Goal: Check status

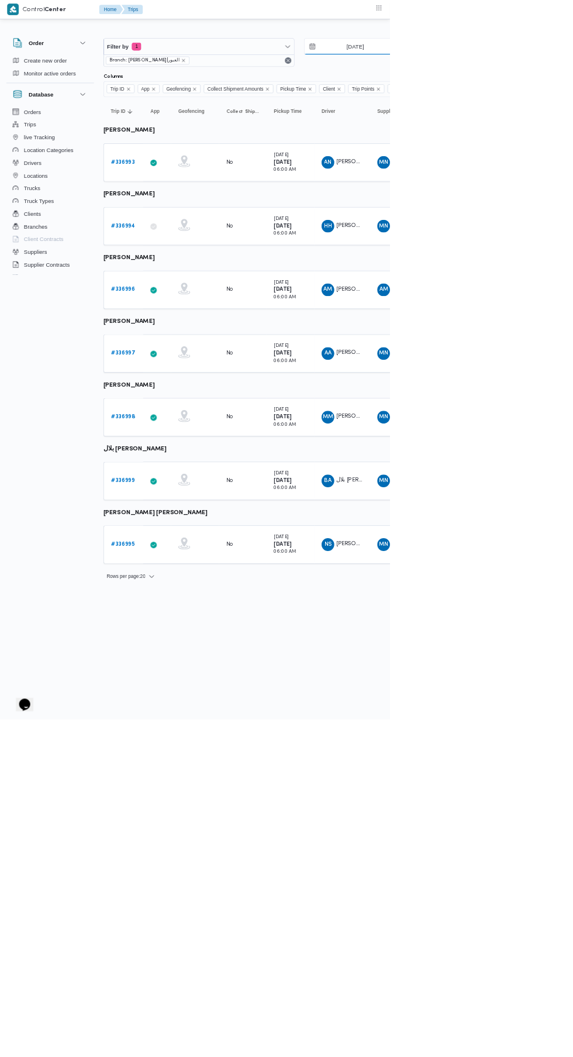
click at [541, 68] on input "[DATE]" at bounding box center [514, 68] width 133 height 23
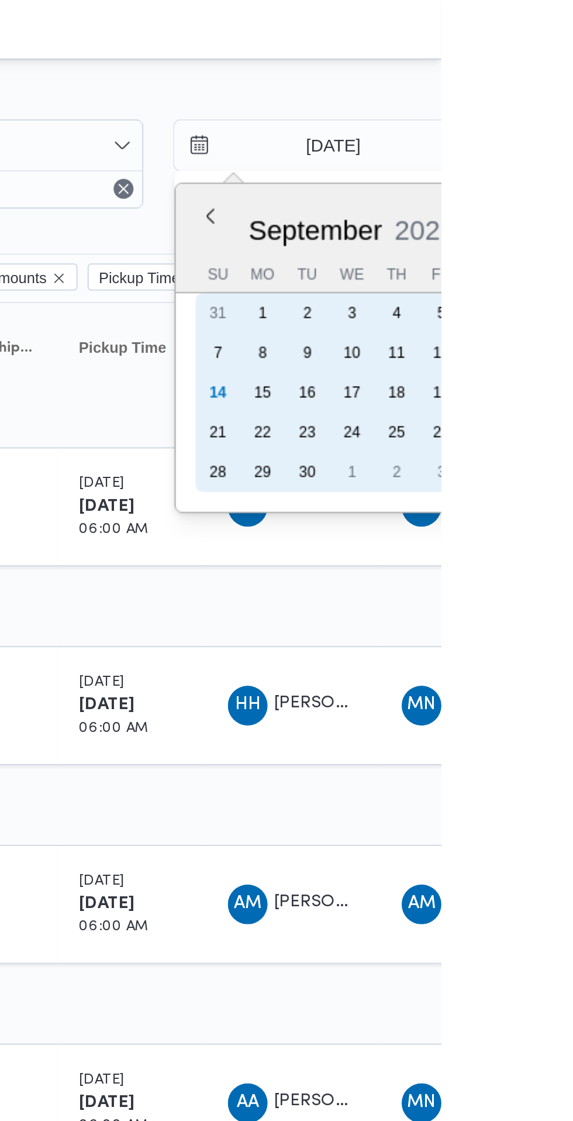
click at [467, 185] on div "14" at bounding box center [468, 184] width 19 height 19
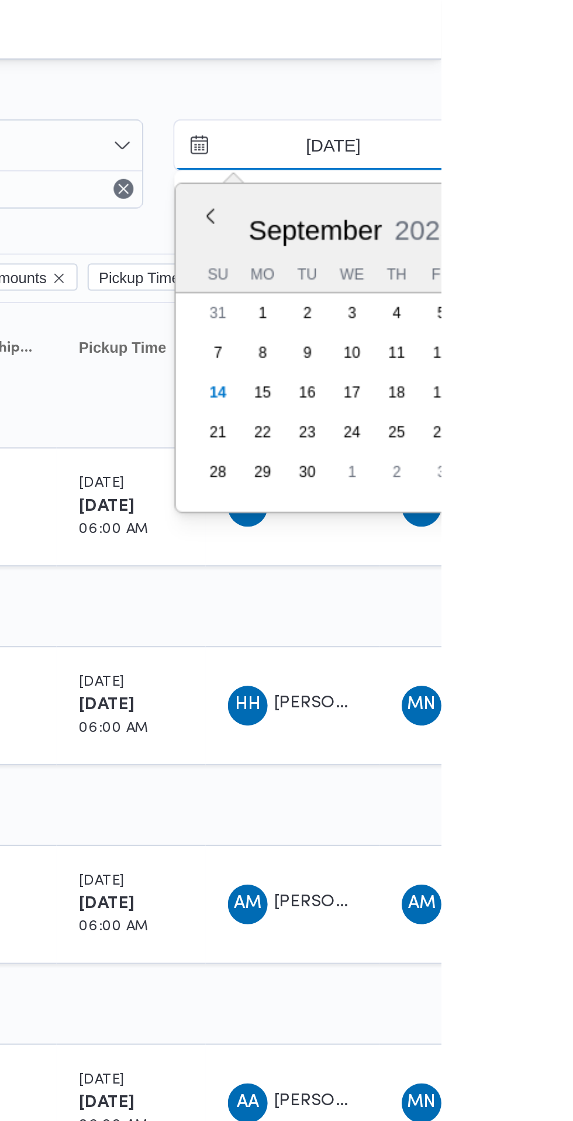
type input "[DATE]"
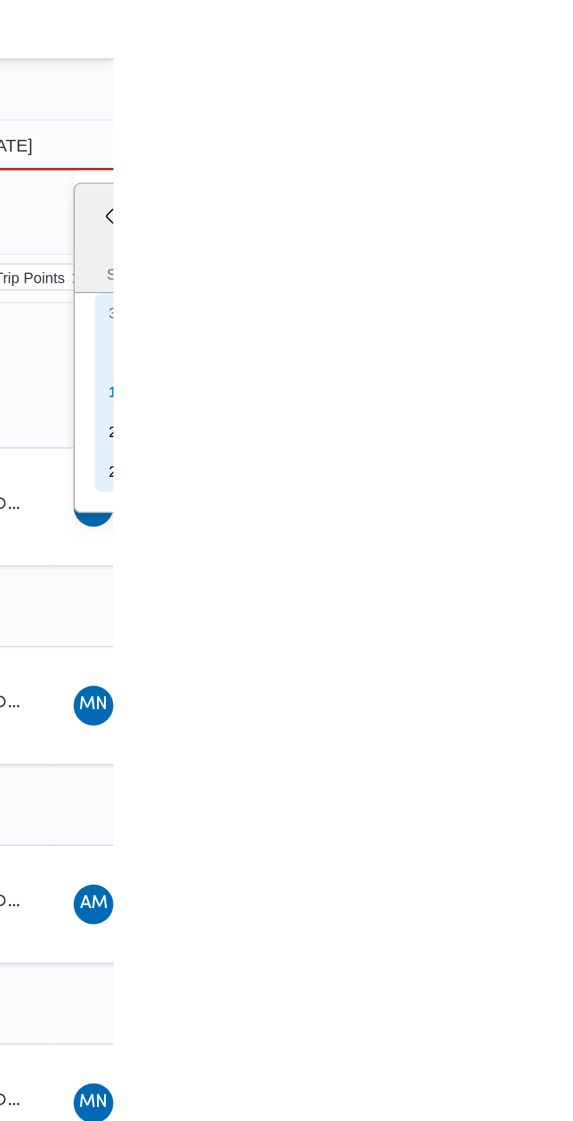
click at [571, 188] on div "14" at bounding box center [575, 184] width 19 height 19
type input "[DATE]"
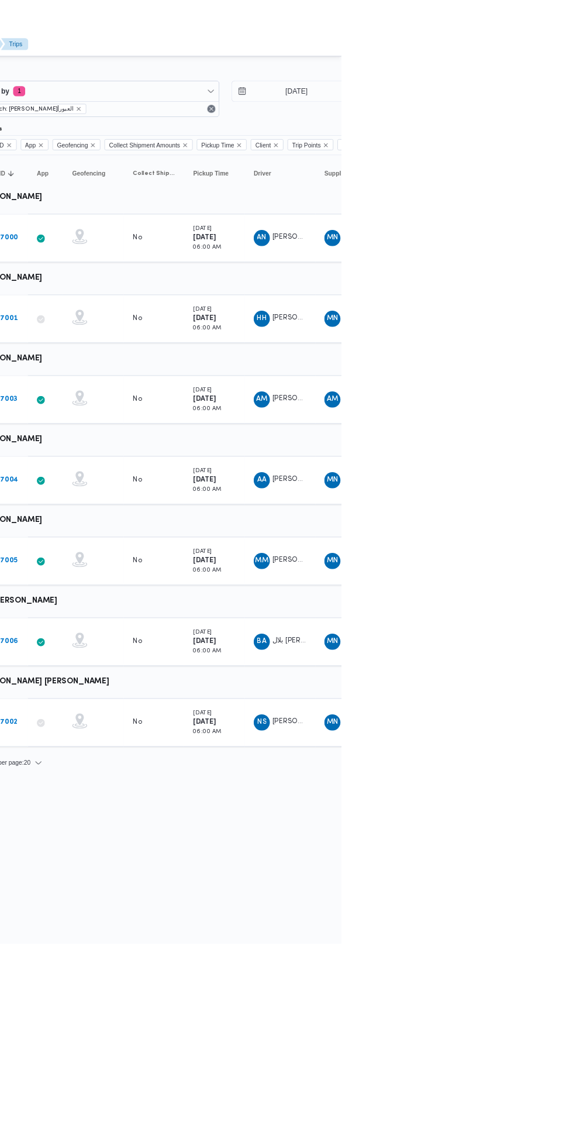
scroll to position [0, 1]
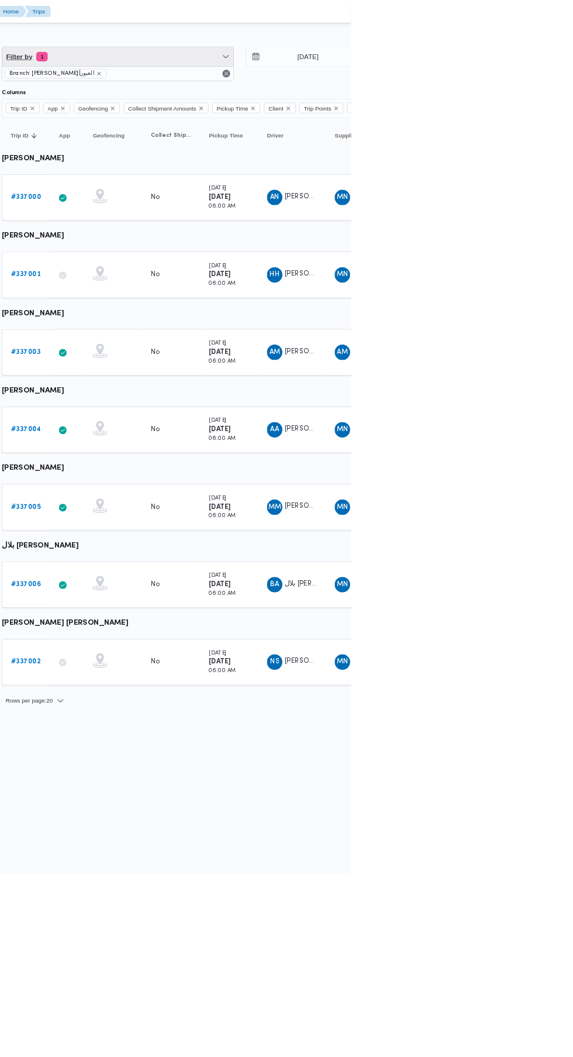
click at [356, 74] on span "Filter by 1" at bounding box center [292, 68] width 280 height 23
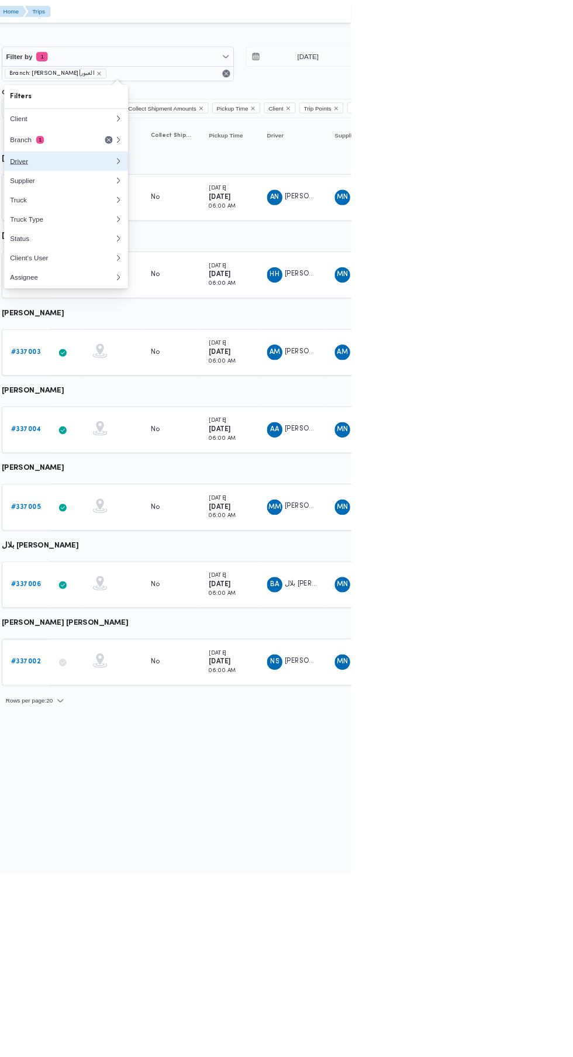
click at [250, 194] on div "Driver" at bounding box center [224, 194] width 126 height 9
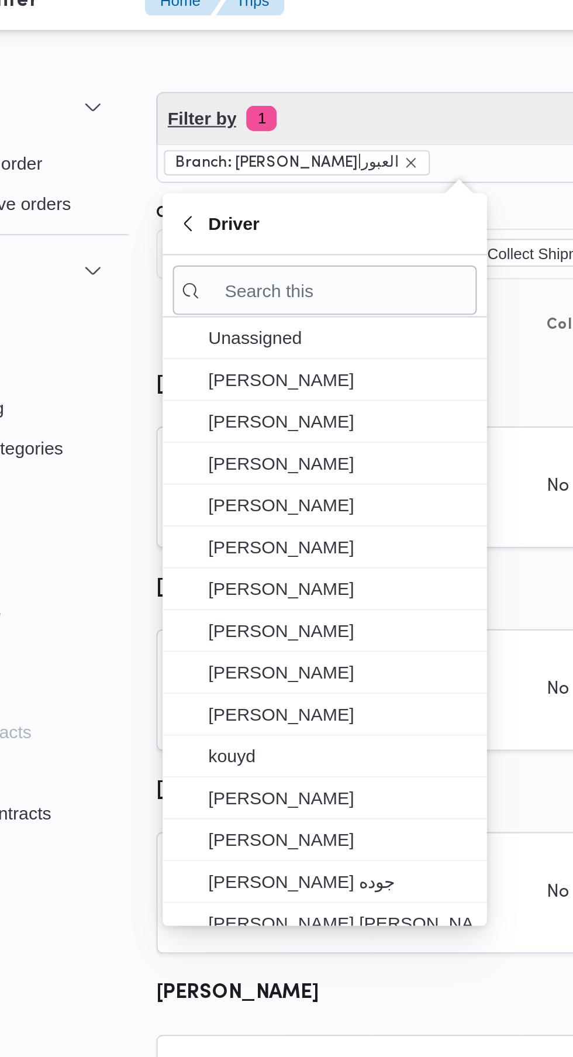
click at [232, 73] on span "Filter by 1" at bounding box center [292, 68] width 280 height 23
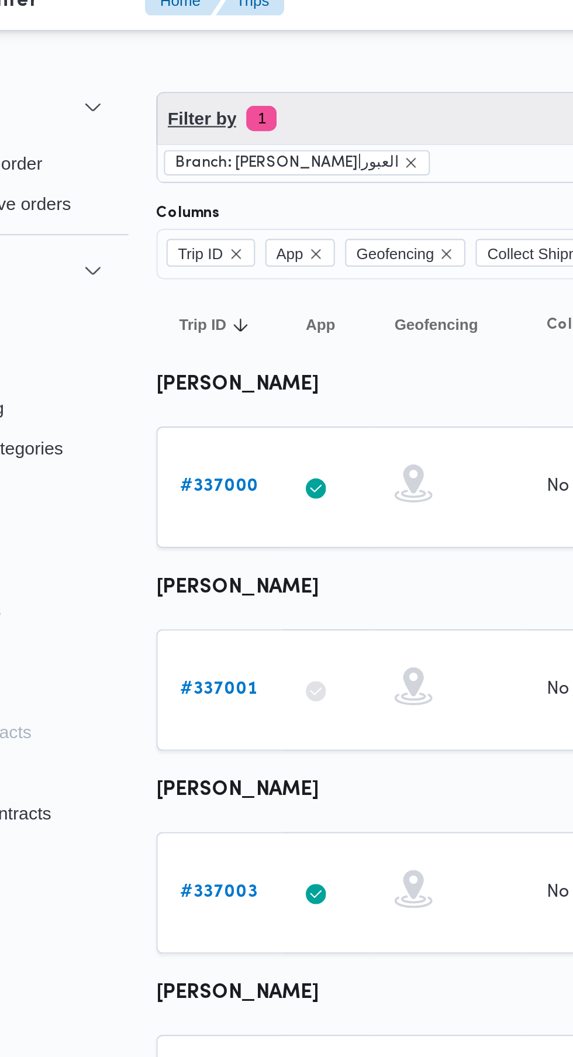
click at [247, 74] on span "Filter by 1" at bounding box center [292, 68] width 280 height 23
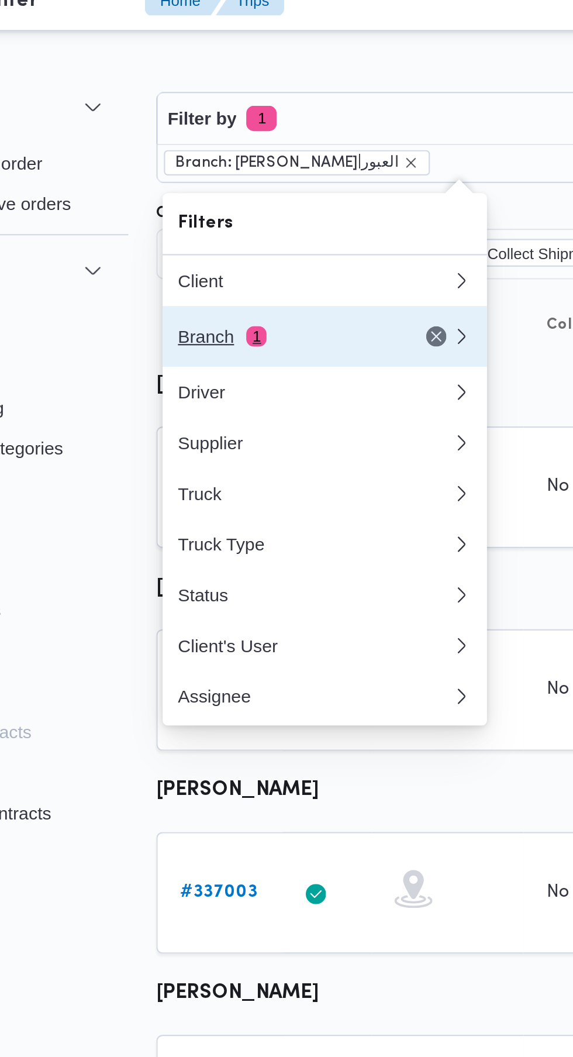
click at [208, 170] on div "Branch 1" at bounding box center [210, 168] width 98 height 9
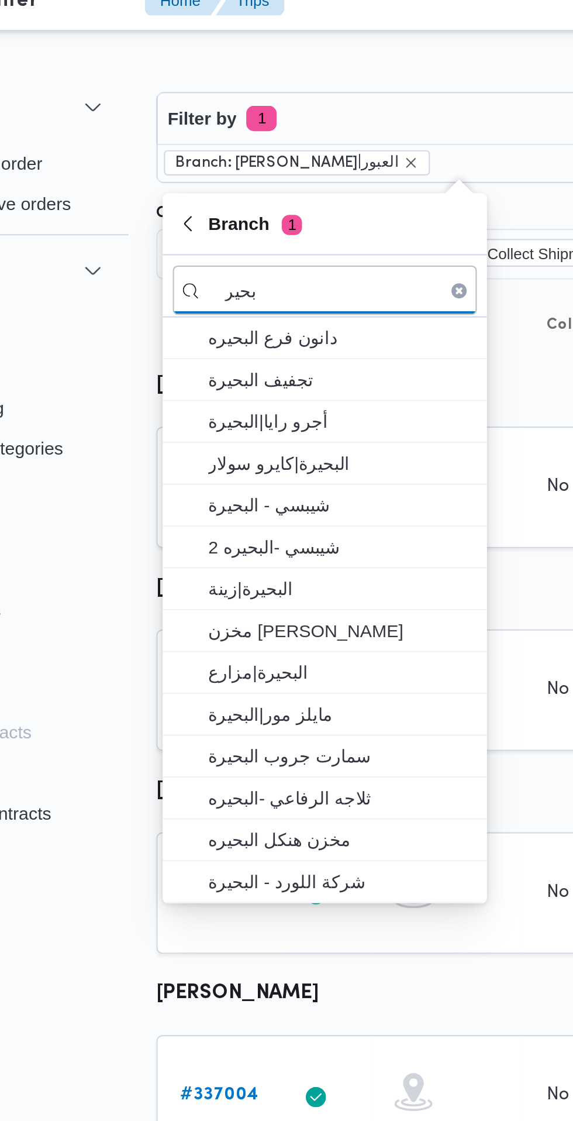
type input "بحير"
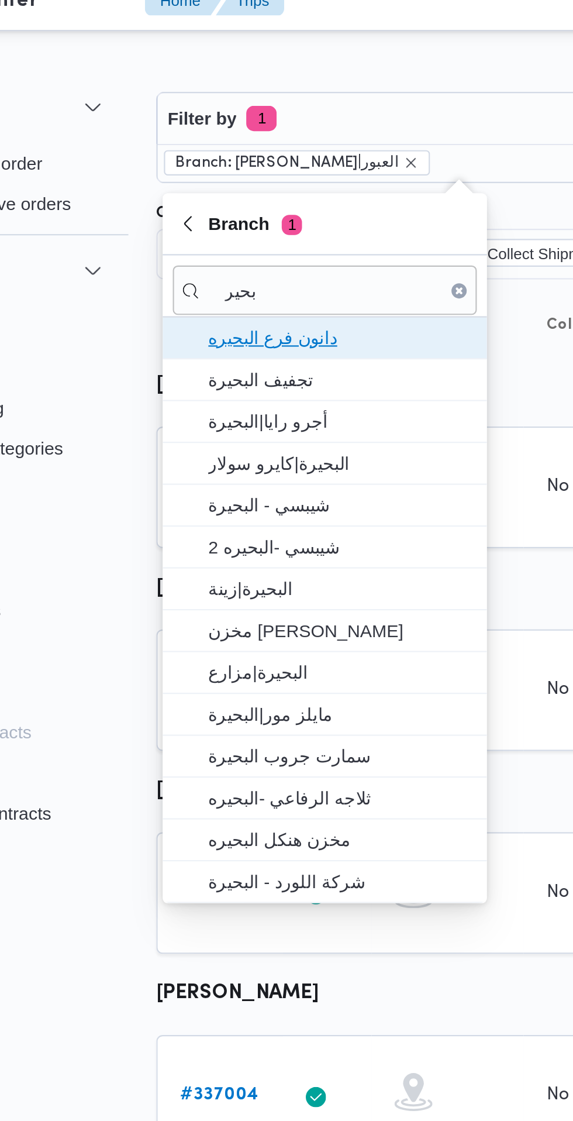
click at [242, 174] on span "دانون فرع البحيره" at bounding box center [236, 170] width 122 height 14
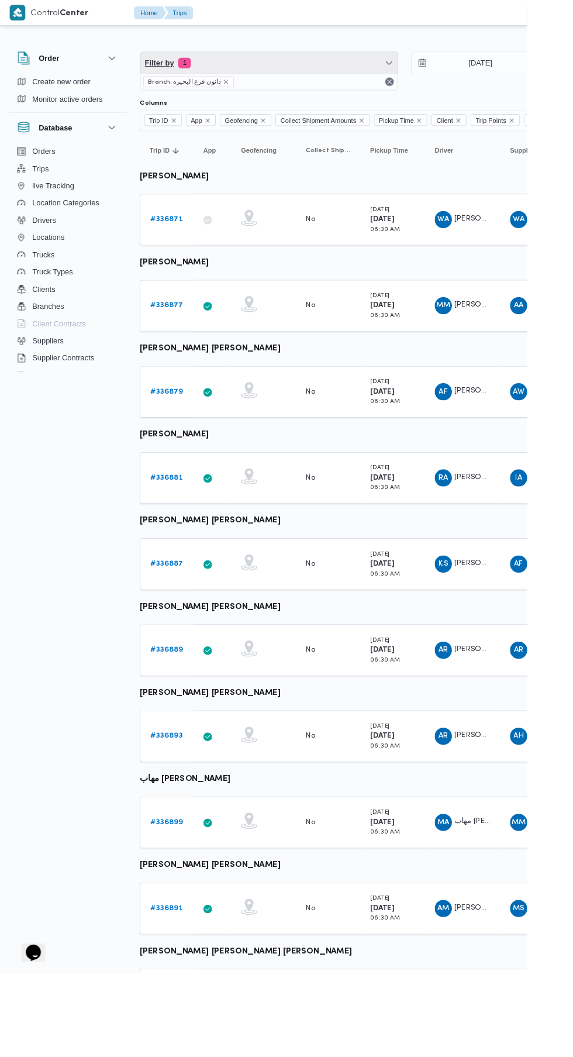
click at [314, 65] on span "Filter by 1" at bounding box center [293, 68] width 280 height 23
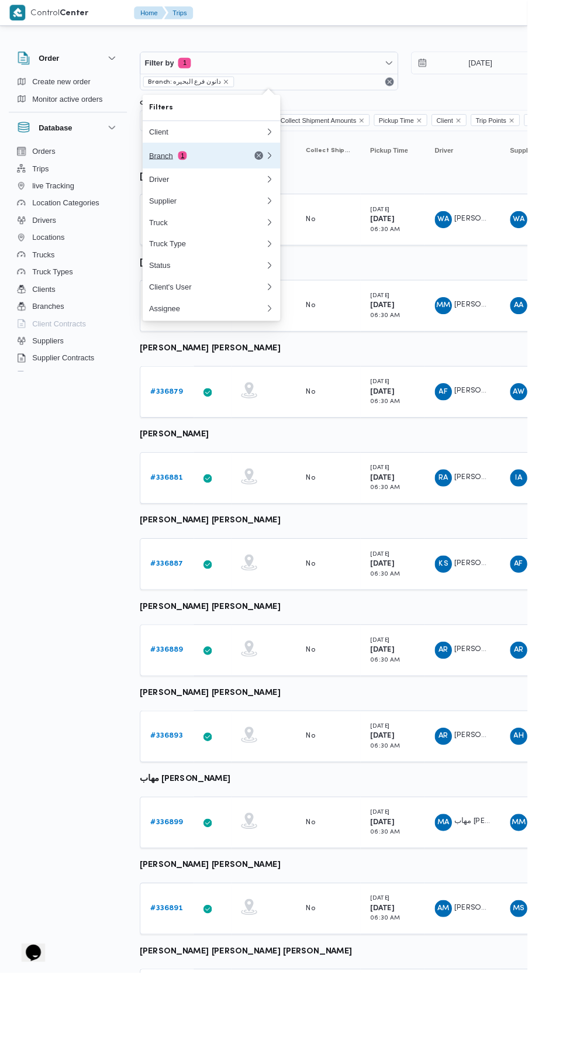
click at [234, 180] on button "Branch 1" at bounding box center [230, 169] width 150 height 28
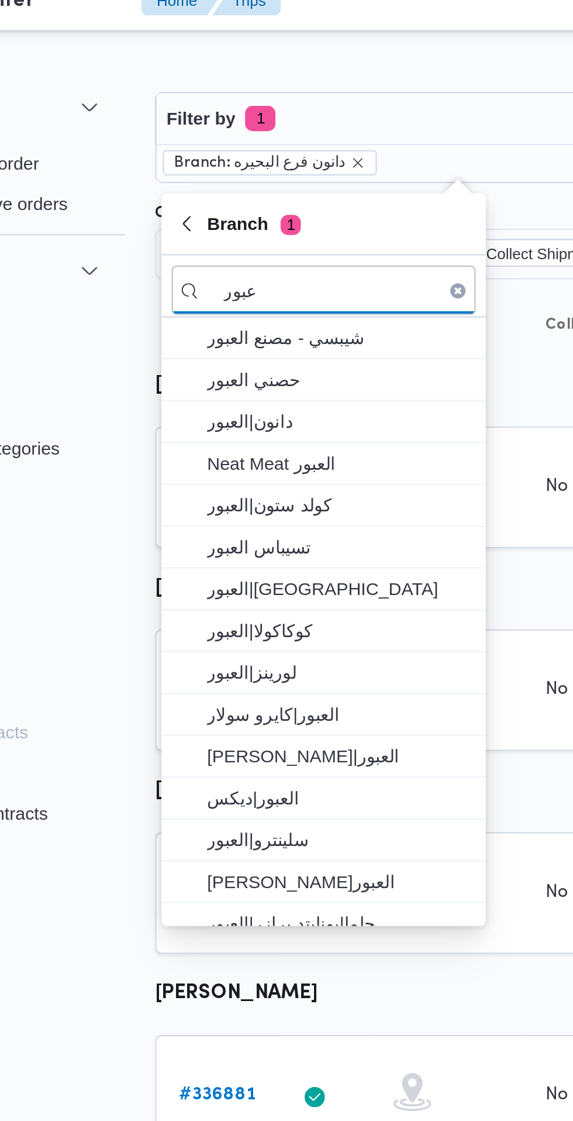
type input "عبور"
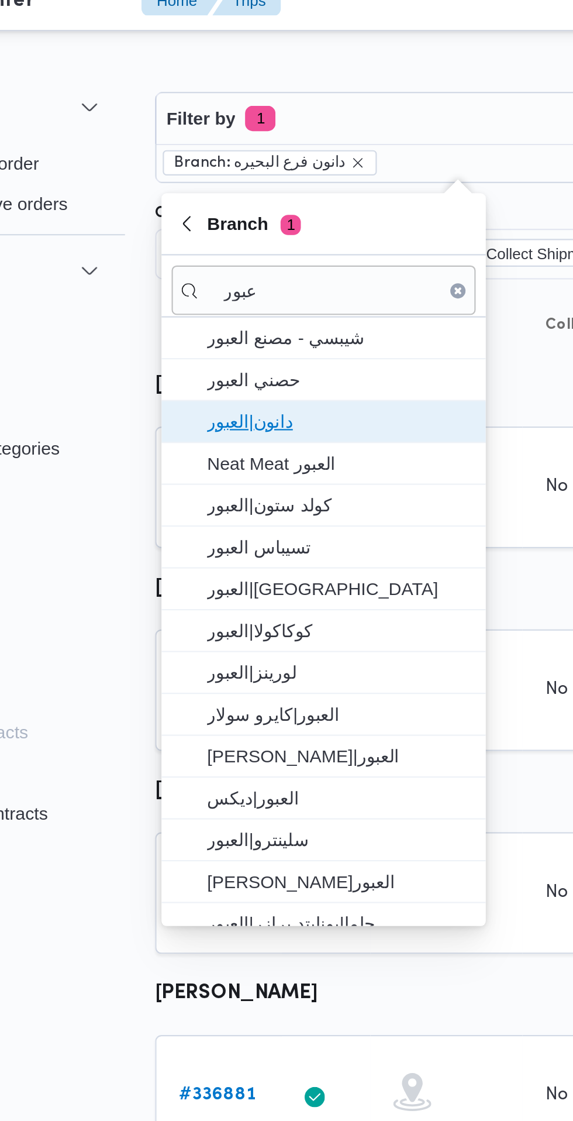
click at [232, 214] on span "دانون|العبور" at bounding box center [237, 208] width 122 height 14
